Goal: Complete application form

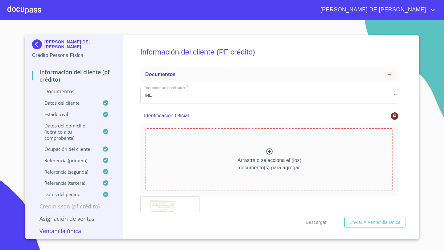
click at [243, 157] on p "Arrastra o selecciona el (los) documento(s) para agregar" at bounding box center [269, 164] width 64 height 15
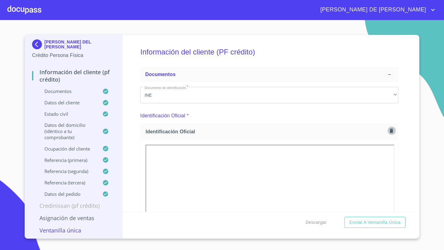
click at [390, 131] on icon "button" at bounding box center [391, 131] width 3 height 4
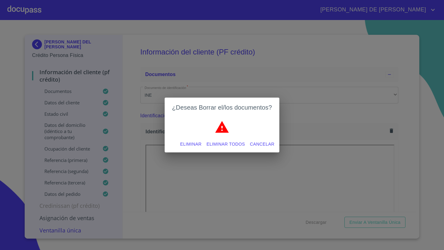
click at [190, 150] on div "Eliminar Eliminar todos Cancelar" at bounding box center [222, 144] width 115 height 16
click at [190, 142] on span "Eliminar" at bounding box center [190, 145] width 21 height 8
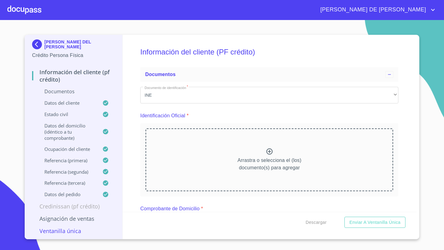
click at [272, 148] on div "Arrastra o selecciona el (los) documento(s) para agregar" at bounding box center [270, 160] width 248 height 63
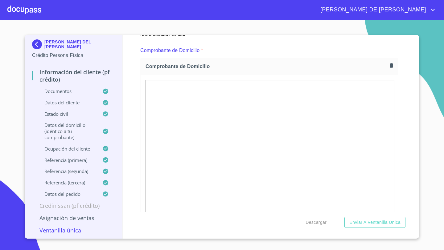
scroll to position [359, 0]
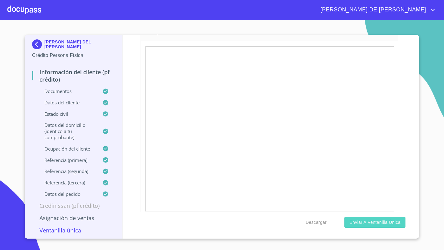
click at [360, 219] on span "Enviar a Ventanilla única" at bounding box center [374, 223] width 51 height 8
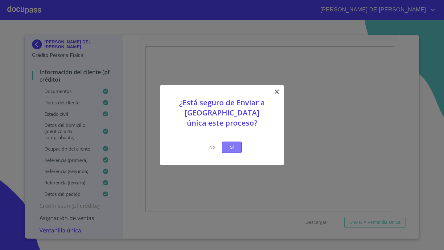
click at [239, 145] on button "Si" at bounding box center [232, 147] width 20 height 11
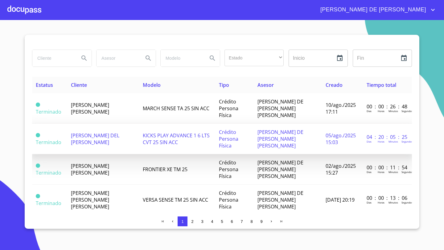
click at [92, 132] on span "[PERSON_NAME] DEL [PERSON_NAME]" at bounding box center [95, 139] width 48 height 14
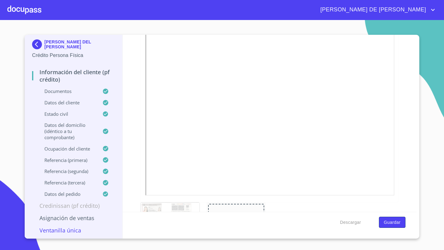
click at [393, 222] on span "Guardar" at bounding box center [392, 223] width 17 height 8
